Goal: Transaction & Acquisition: Book appointment/travel/reservation

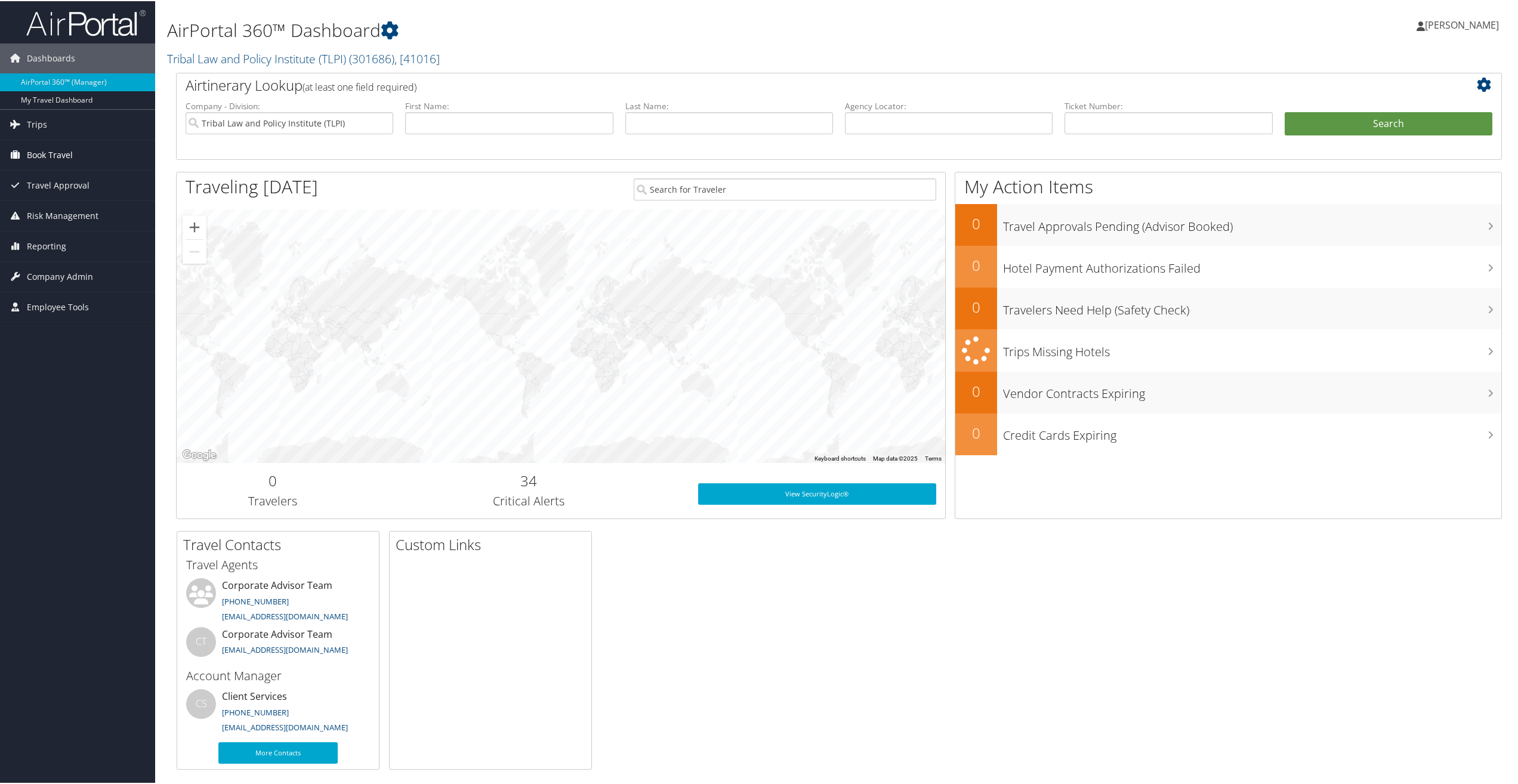
click at [52, 153] on span "Book Travel" at bounding box center [50, 153] width 46 height 30
click at [70, 214] on link "Book/Manage Online Trips" at bounding box center [77, 213] width 155 height 18
